Goal: Task Accomplishment & Management: Complete application form

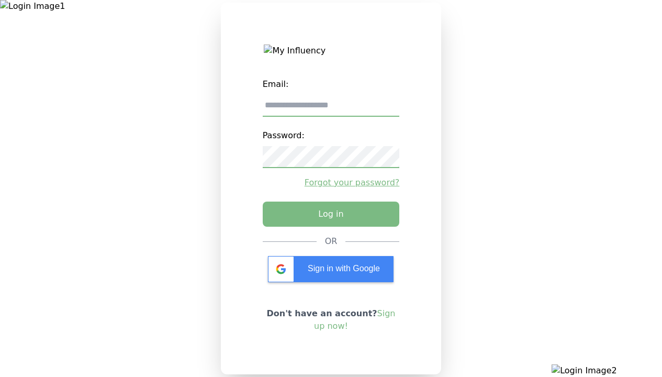
click at [331, 109] on input "email" at bounding box center [331, 106] width 137 height 22
type input "**********"
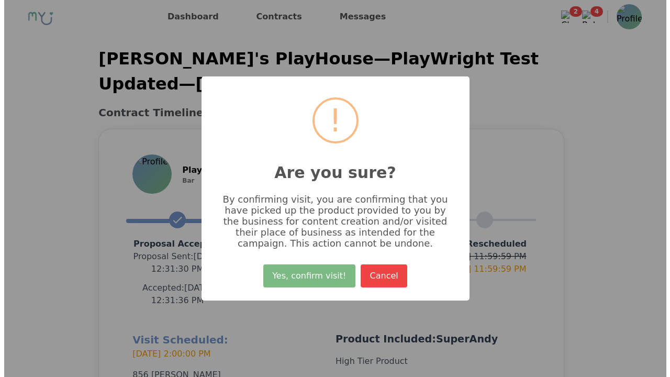
scroll to position [249, 0]
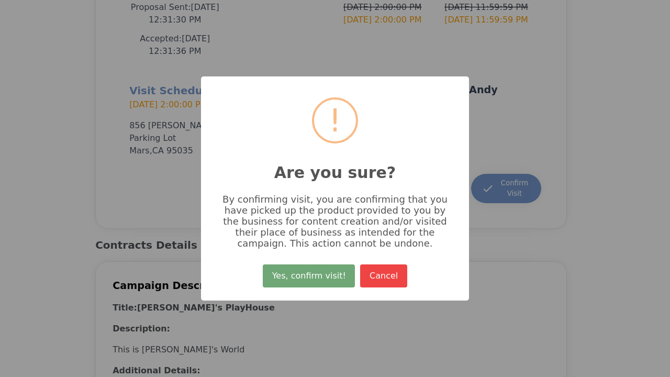
click at [310, 280] on button "Yes, confirm visit!" at bounding box center [309, 275] width 92 height 23
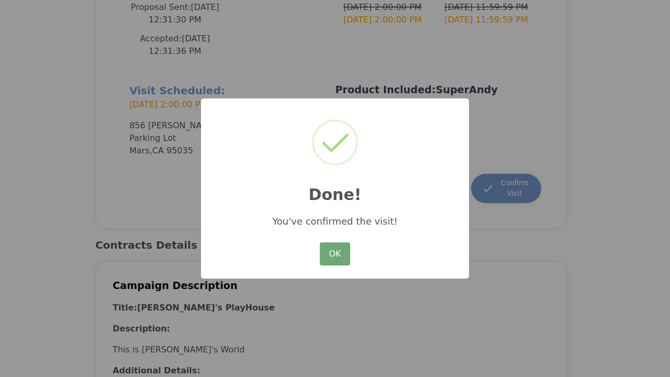
click at [335, 254] on button "OK" at bounding box center [335, 253] width 30 height 23
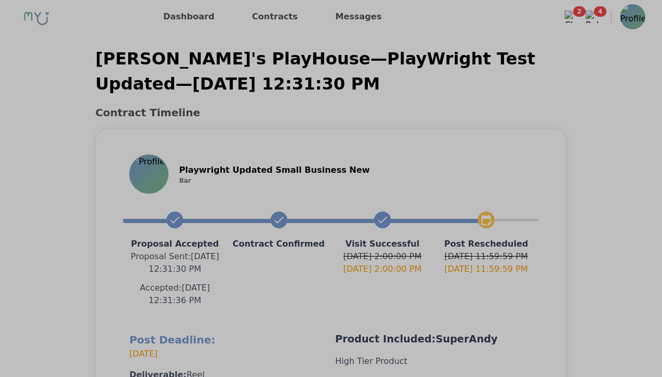
scroll to position [237, 0]
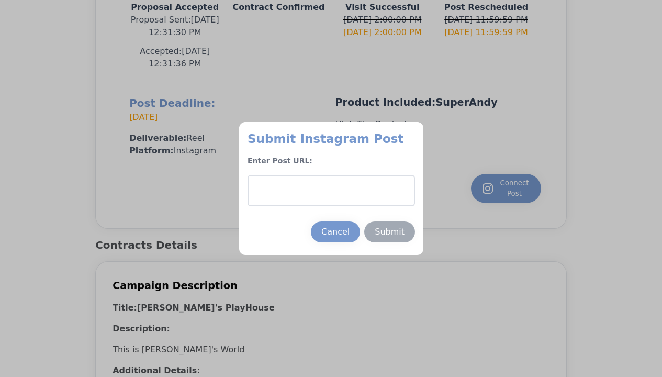
click at [331, 191] on textarea at bounding box center [332, 190] width 168 height 31
type textarea "**********"
click at [389, 232] on div "Submit" at bounding box center [390, 232] width 30 height 13
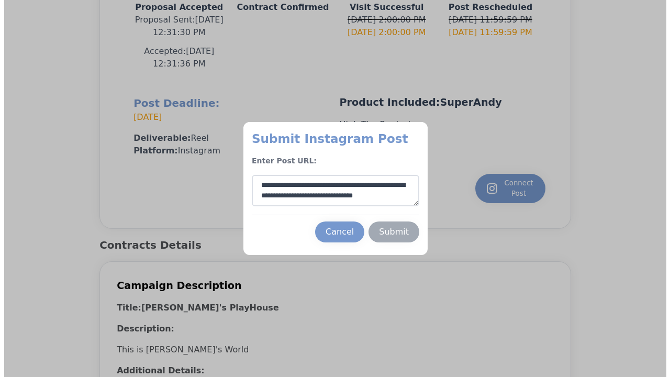
scroll to position [5, 0]
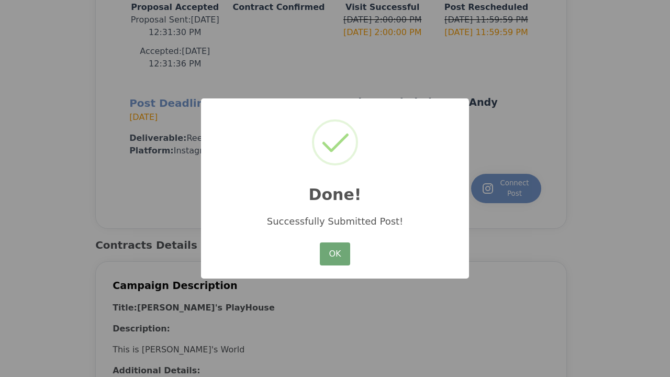
click at [335, 254] on button "OK" at bounding box center [335, 253] width 30 height 23
